Goal: Task Accomplishment & Management: Manage account settings

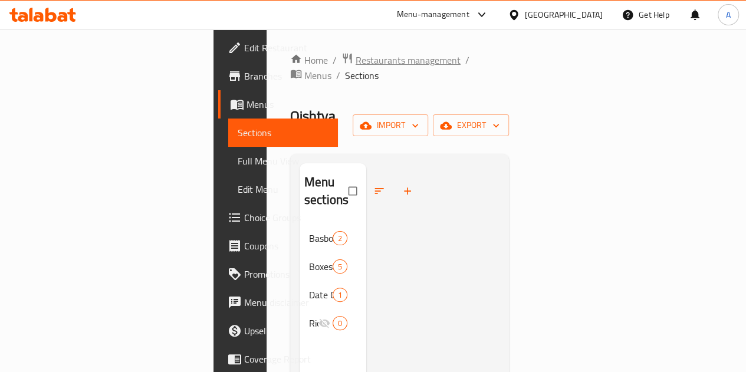
click at [355, 56] on span "Restaurants management" at bounding box center [407, 60] width 105 height 14
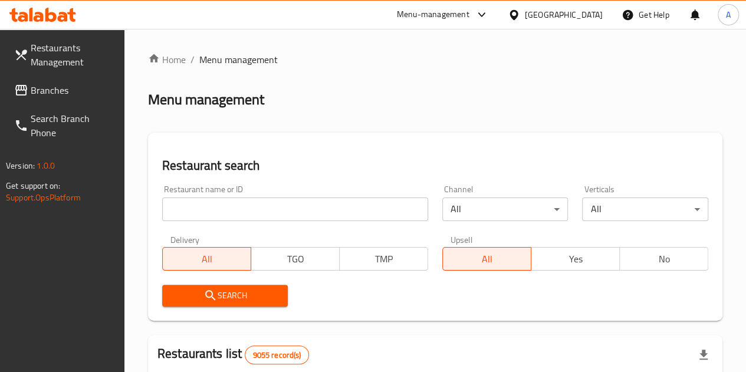
click at [233, 193] on div "Restaurant name or ID Restaurant name or ID" at bounding box center [295, 203] width 266 height 36
click at [234, 201] on input "search" at bounding box center [295, 209] width 266 height 24
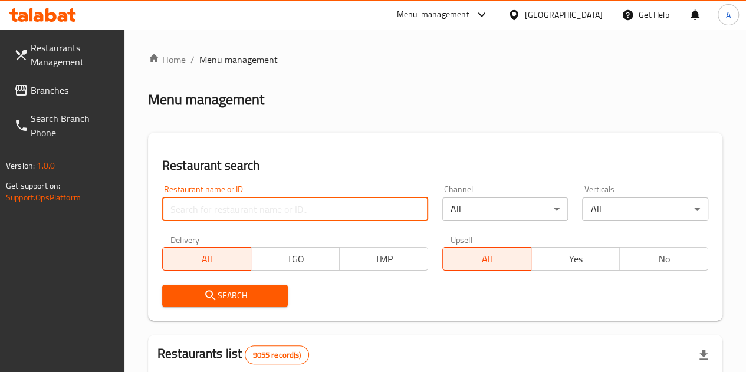
paste input "Khyber Darbar Restaurant"
type input "Khyber Darbar Restaurant"
click button "Search" at bounding box center [225, 296] width 126 height 22
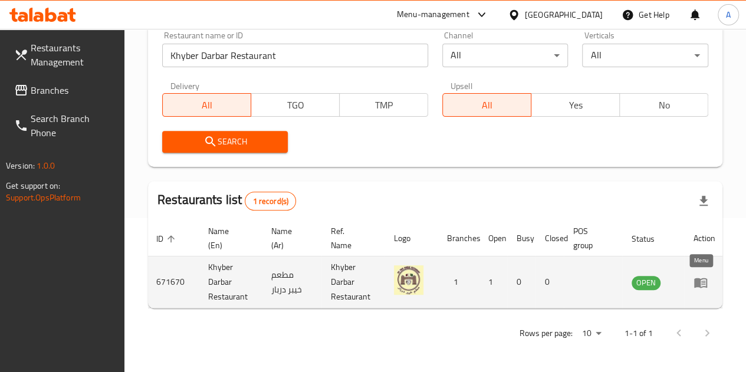
scroll to position [0, 0]
click at [706, 275] on link "enhanced table" at bounding box center [704, 282] width 22 height 14
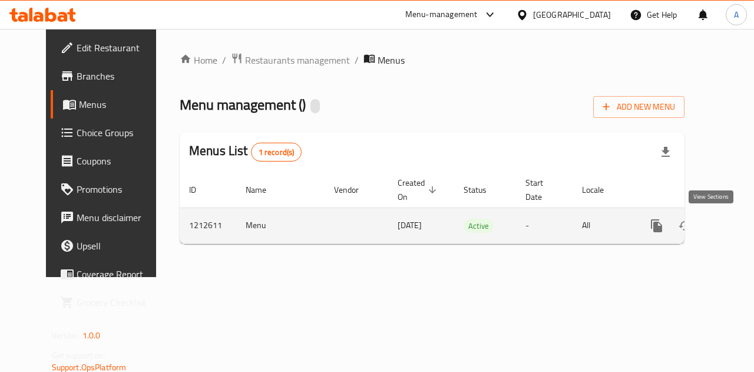
click at [728, 226] on link "enhanced table" at bounding box center [742, 226] width 28 height 28
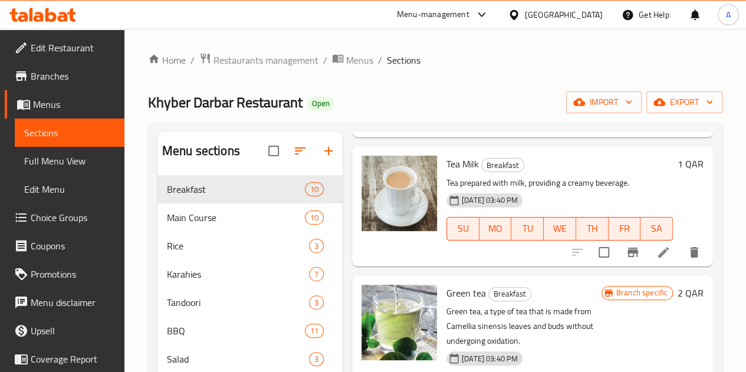
scroll to position [948, 0]
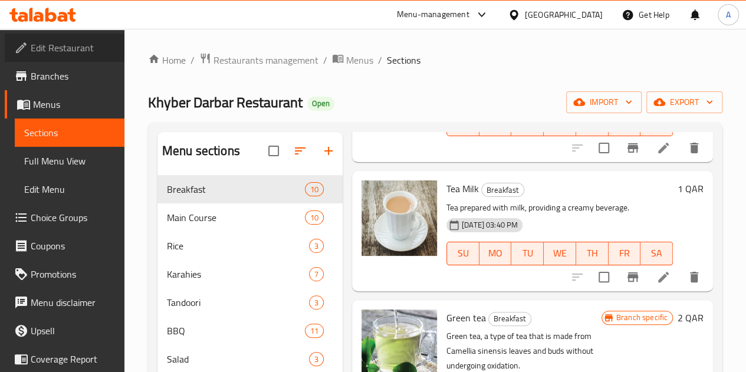
click at [84, 55] on span "Edit Restaurant" at bounding box center [73, 48] width 84 height 14
